Goal: Transaction & Acquisition: Book appointment/travel/reservation

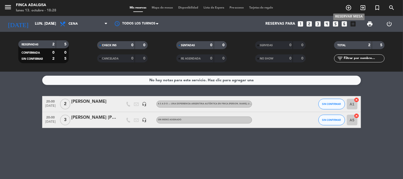
click at [349, 5] on icon "add_circle_outline" at bounding box center [349, 8] width 6 height 6
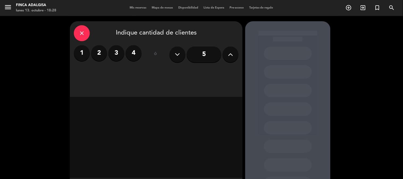
click at [82, 57] on label "1" at bounding box center [82, 53] width 16 height 16
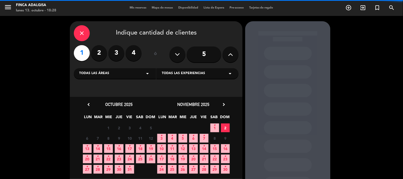
click at [144, 73] on div "Todas las áreas arrow_drop_down" at bounding box center [115, 73] width 82 height 11
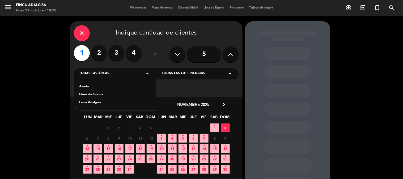
click at [90, 87] on div "Asado" at bounding box center [115, 86] width 72 height 5
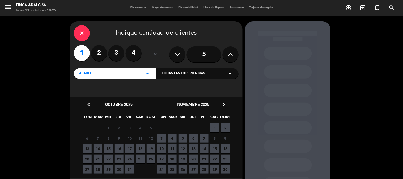
click at [91, 147] on span "13" at bounding box center [87, 148] width 9 height 9
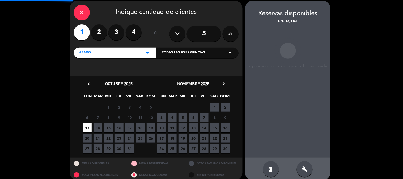
scroll to position [21, 0]
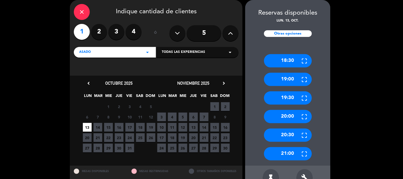
click at [275, 118] on div "20:00" at bounding box center [288, 116] width 48 height 13
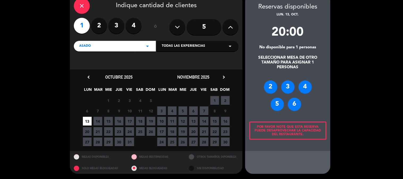
scroll to position [0, 0]
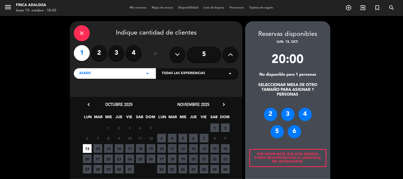
click at [95, 75] on div "Asado arrow_drop_down" at bounding box center [115, 73] width 82 height 11
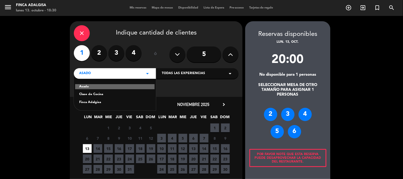
click at [95, 75] on div "Asado arrow_drop_down" at bounding box center [115, 73] width 82 height 11
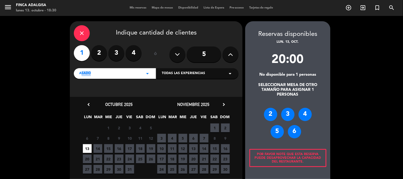
click at [95, 75] on div "Asado arrow_drop_down" at bounding box center [115, 73] width 82 height 11
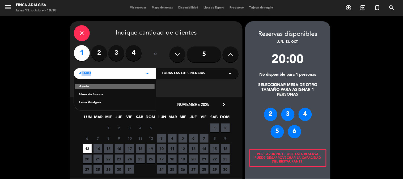
click at [95, 75] on div "Asado arrow_drop_down" at bounding box center [115, 73] width 82 height 11
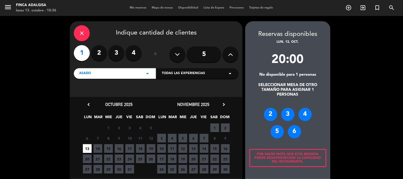
click at [141, 72] on div "Asado arrow_drop_down" at bounding box center [115, 73] width 82 height 11
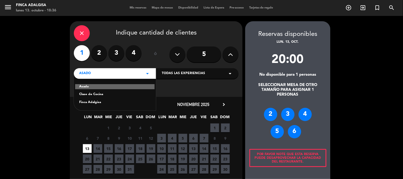
click at [86, 104] on div "Finca Adalgisa" at bounding box center [115, 102] width 72 height 5
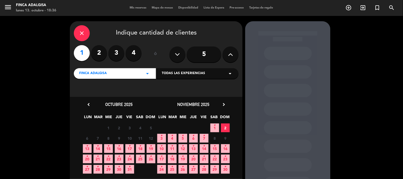
click at [86, 148] on icon "•" at bounding box center [87, 146] width 2 height 9
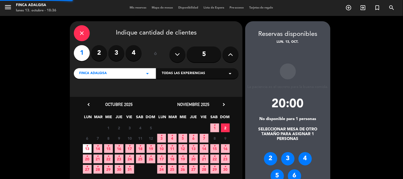
scroll to position [21, 0]
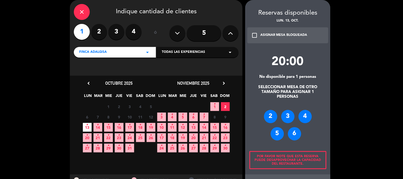
click at [99, 52] on span "Finca Adalgisa" at bounding box center [93, 52] width 28 height 5
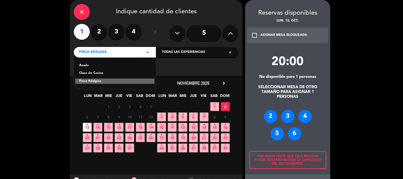
click at [100, 67] on div "Asado" at bounding box center [115, 65] width 72 height 5
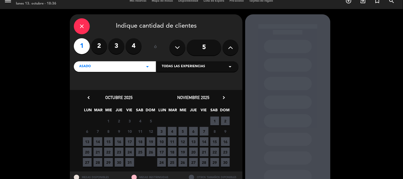
scroll to position [0, 0]
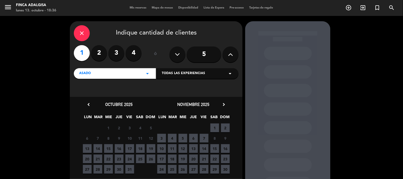
click at [87, 148] on span "13" at bounding box center [87, 148] width 9 height 9
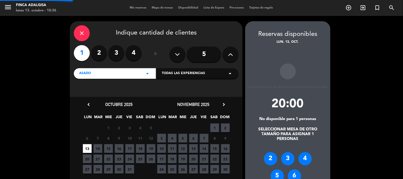
scroll to position [21, 0]
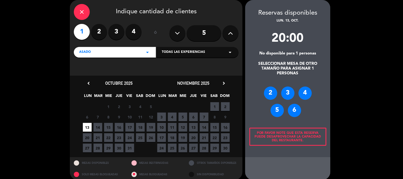
click at [269, 54] on div "No disponible para 1 personas" at bounding box center [287, 53] width 85 height 5
click at [86, 52] on span "Asado" at bounding box center [85, 52] width 12 height 5
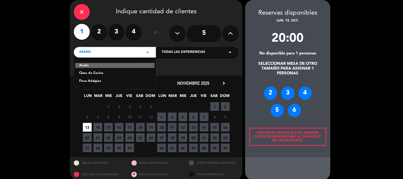
click at [89, 83] on div "Finca Adalgisa" at bounding box center [115, 81] width 72 height 5
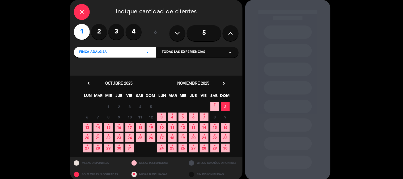
click at [85, 124] on span "13 •" at bounding box center [87, 127] width 9 height 9
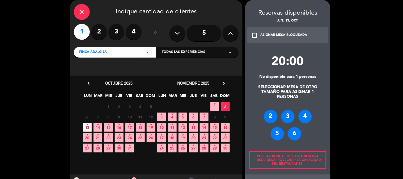
click at [256, 36] on icon "check_box_outline_blank" at bounding box center [255, 35] width 6 height 6
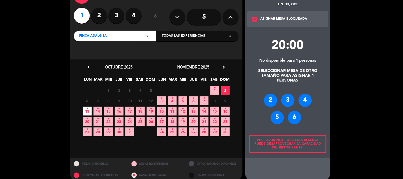
scroll to position [44, 0]
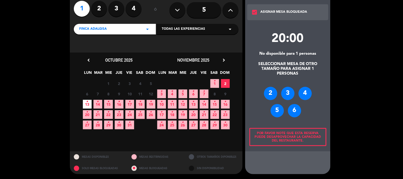
click at [303, 137] on div "Por favor note que esta reserva puede desaprovechar la capacidad del restaurant…" at bounding box center [288, 137] width 77 height 18
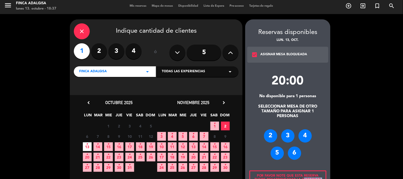
scroll to position [0, 0]
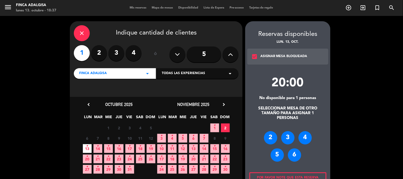
click at [256, 55] on icon "check_box" at bounding box center [255, 56] width 6 height 6
click at [106, 74] on span "Finca Adalgisa" at bounding box center [93, 73] width 28 height 5
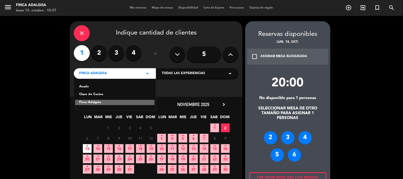
click at [92, 94] on div "Clase de Cocina" at bounding box center [115, 94] width 72 height 5
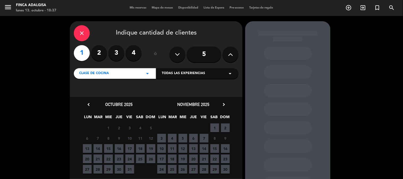
click at [86, 149] on span "13" at bounding box center [87, 148] width 9 height 9
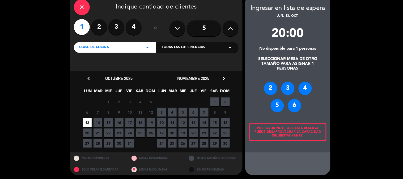
scroll to position [27, 0]
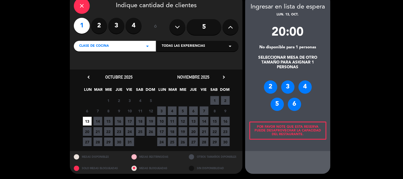
click at [269, 84] on div "2" at bounding box center [270, 87] width 13 height 13
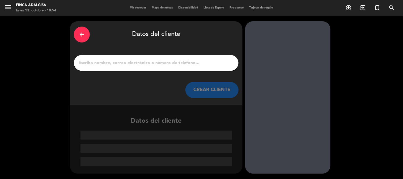
scroll to position [0, 0]
click at [112, 61] on input "1" at bounding box center [156, 62] width 157 height 7
type input "E"
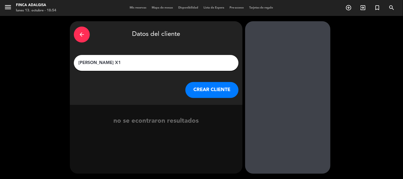
type input "[PERSON_NAME] X1"
click at [220, 89] on button "CREAR CLIENTE" at bounding box center [212, 90] width 53 height 16
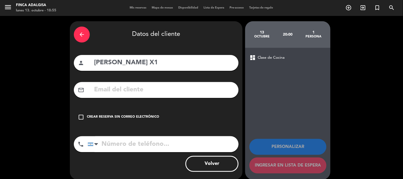
click at [155, 96] on div "mail_outline" at bounding box center [156, 90] width 165 height 16
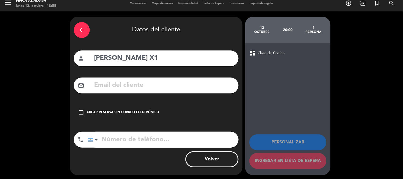
scroll to position [6, 0]
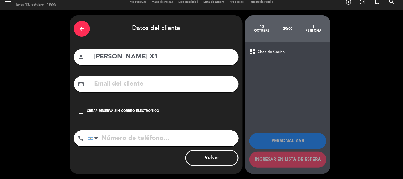
click at [84, 108] on icon "check_box_outline_blank" at bounding box center [81, 111] width 6 height 6
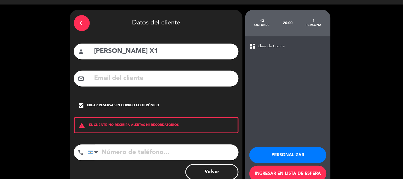
scroll to position [0, 0]
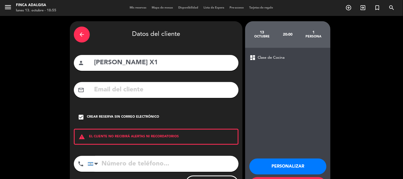
click at [83, 37] on icon "arrow_back" at bounding box center [82, 34] width 6 height 6
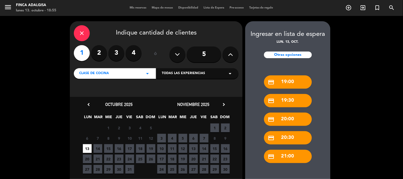
click at [100, 55] on label "2" at bounding box center [99, 53] width 16 height 16
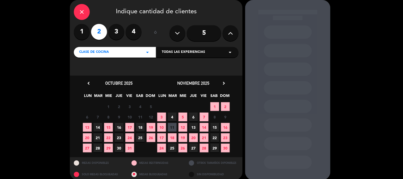
scroll to position [27, 0]
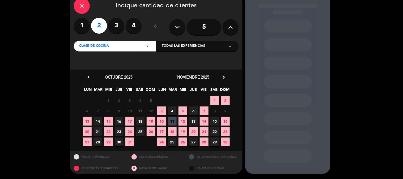
click at [93, 46] on span "Clase de Cocina" at bounding box center [94, 46] width 30 height 5
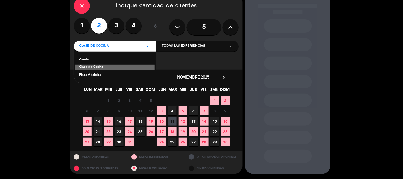
click at [87, 57] on div "Asado" at bounding box center [115, 59] width 72 height 5
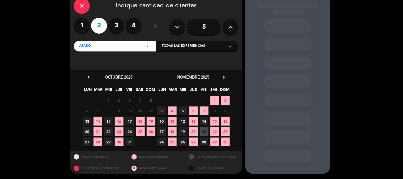
click at [88, 119] on span "13" at bounding box center [87, 121] width 9 height 9
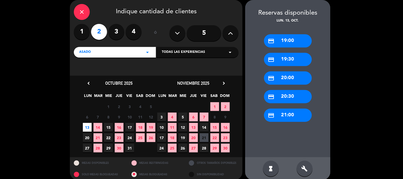
click at [281, 82] on div "credit_card 20:00" at bounding box center [288, 78] width 48 height 13
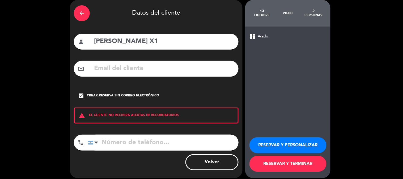
click at [123, 96] on div "Crear reserva sin correo electrónico" at bounding box center [123, 95] width 72 height 5
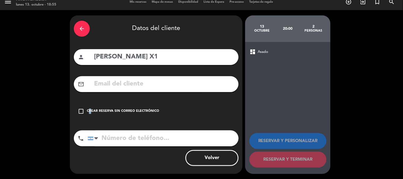
click at [88, 109] on div "Crear reserva sin correo electrónico" at bounding box center [123, 111] width 72 height 5
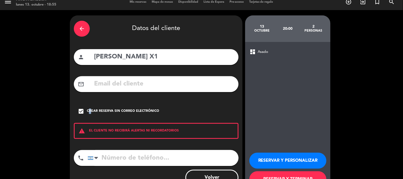
scroll to position [21, 0]
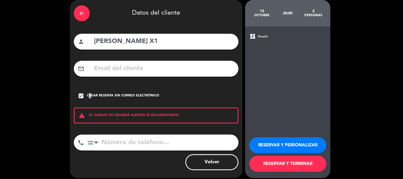
click at [287, 161] on button "RESERVAR Y TERMINAR" at bounding box center [288, 164] width 77 height 16
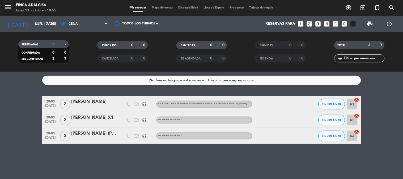
click at [78, 119] on div "[PERSON_NAME] X1" at bounding box center [94, 117] width 45 height 7
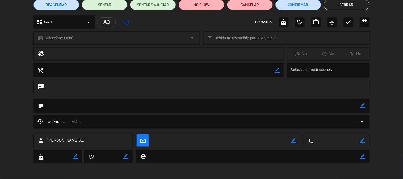
scroll to position [49, 0]
click at [169, 159] on textarea at bounding box center [253, 157] width 215 height 14
click at [365, 159] on icon "border_color" at bounding box center [363, 156] width 5 height 5
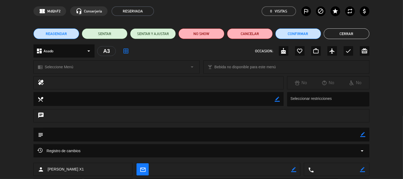
scroll to position [0, 0]
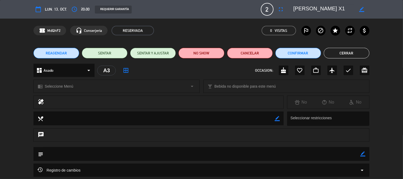
type textarea "[PERSON_NAME] X1. No [PERSON_NAME] mesas para 1 sola persona"
click at [301, 52] on button "Confirmar" at bounding box center [299, 53] width 46 height 11
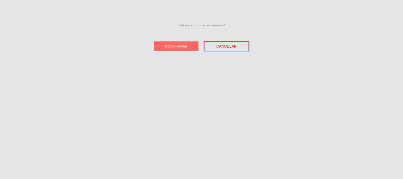
click at [214, 47] on button "Cancelar" at bounding box center [227, 46] width 45 height 10
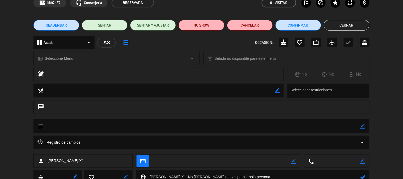
scroll to position [49, 0]
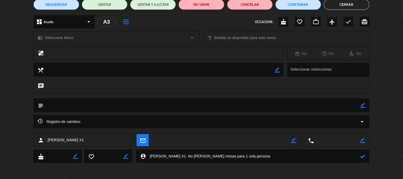
click at [362, 157] on icon at bounding box center [363, 156] width 5 height 5
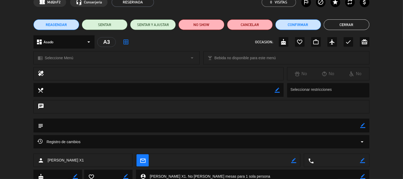
scroll to position [0, 0]
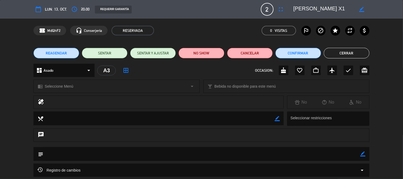
click at [341, 55] on button "Cerrar" at bounding box center [347, 53] width 46 height 11
